Goal: Information Seeking & Learning: Learn about a topic

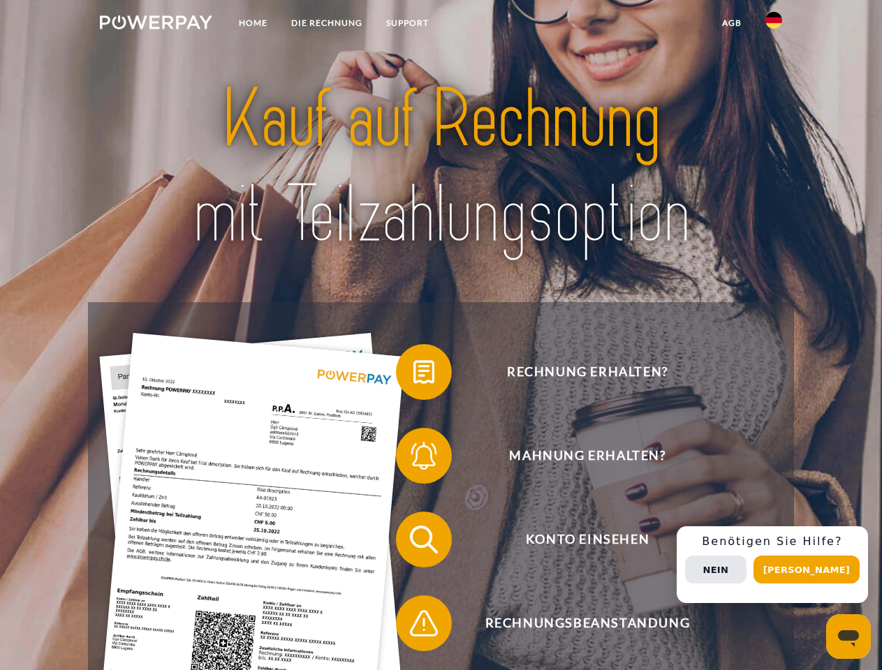
click at [156, 24] on img at bounding box center [156, 22] width 112 height 14
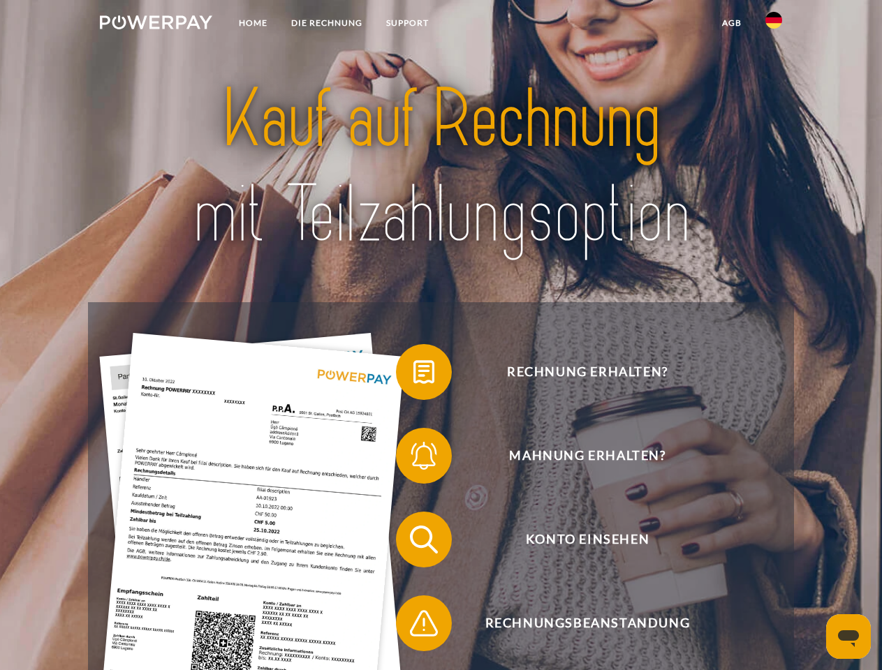
click at [774, 24] on img at bounding box center [773, 20] width 17 height 17
click at [731, 23] on link "agb" at bounding box center [731, 22] width 43 height 25
click at [413, 375] on span at bounding box center [403, 372] width 70 height 70
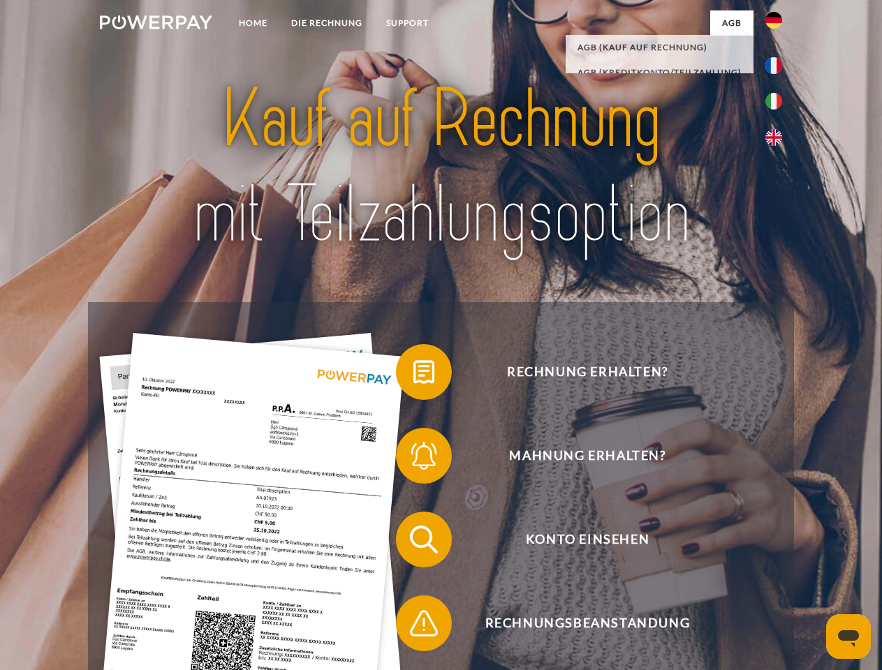
click at [413, 459] on span at bounding box center [403, 456] width 70 height 70
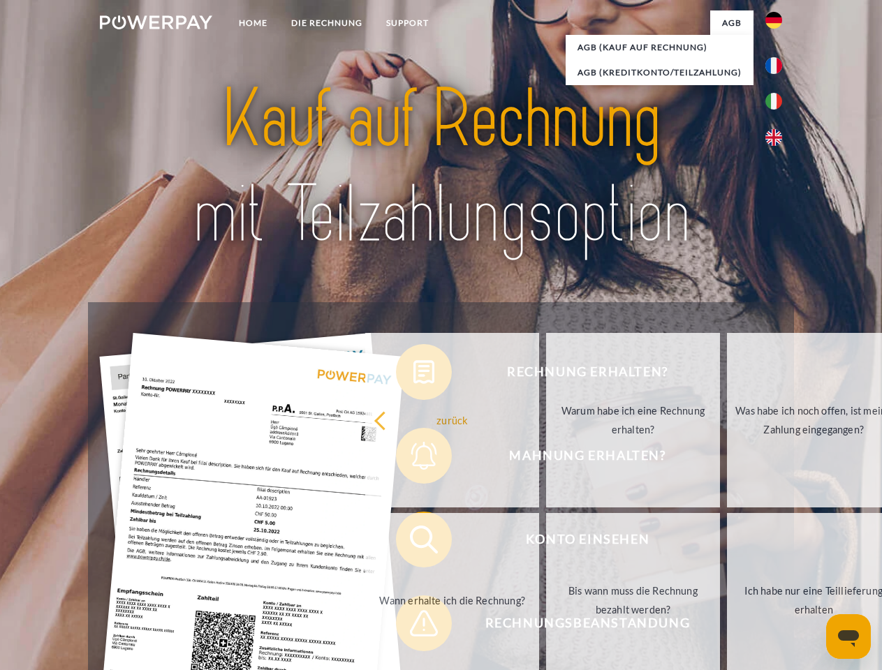
click at [546, 543] on link "Bis wann muss die Rechnung bezahlt werden?" at bounding box center [633, 600] width 174 height 175
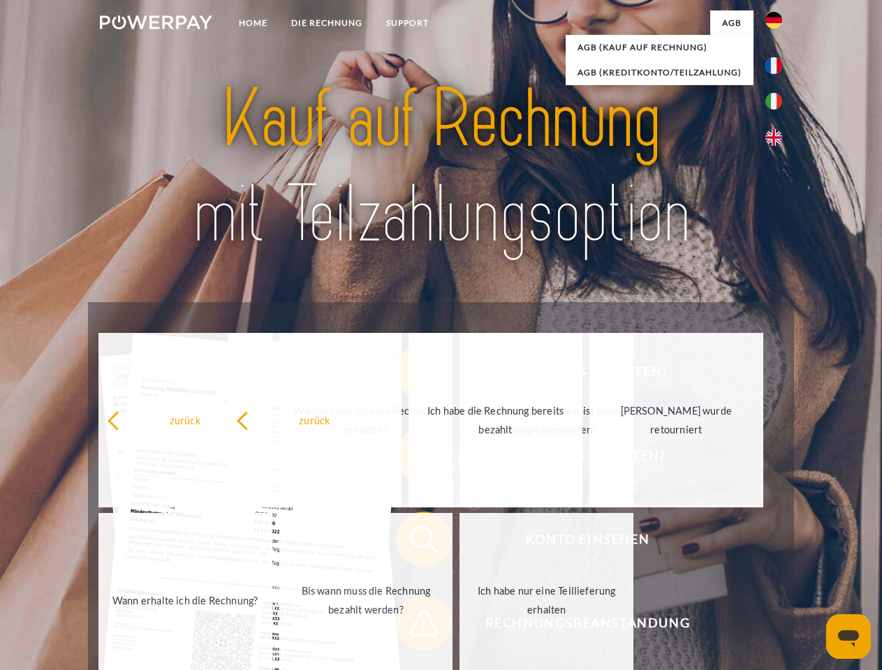
click at [413, 626] on div "zurück Warum habe ich eine Rechnung erhalten? Was habe ich noch offen, ist mein…" at bounding box center [367, 510] width 564 height 360
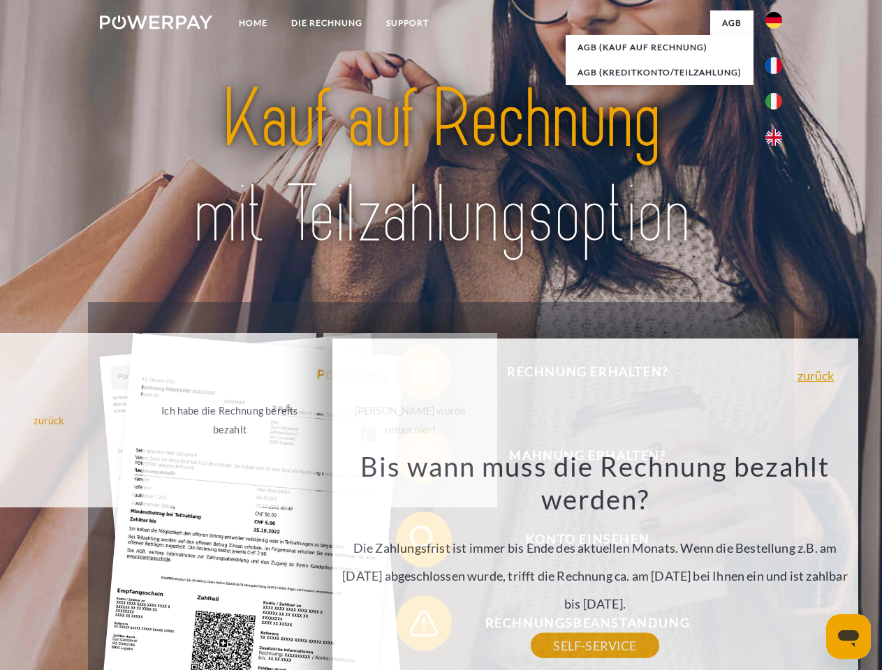
click at [777, 565] on div "Rechnung erhalten? Mahnung erhalten? Konto einsehen" at bounding box center [440, 581] width 705 height 559
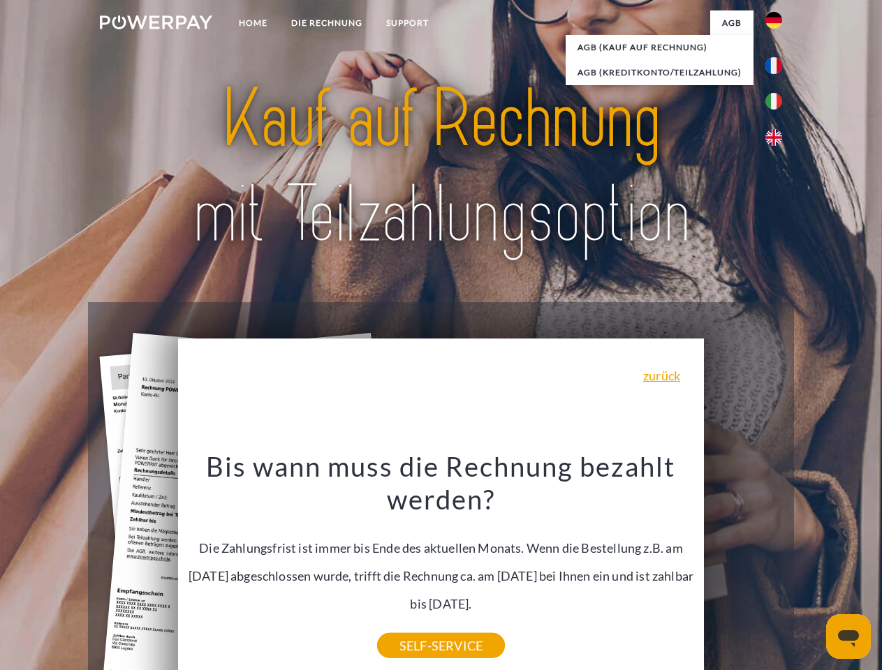
click at [743, 568] on span "Konto einsehen" at bounding box center [587, 540] width 342 height 56
click at [811, 570] on header "Home DIE RECHNUNG SUPPORT" at bounding box center [441, 482] width 882 height 964
